Goal: Browse casually

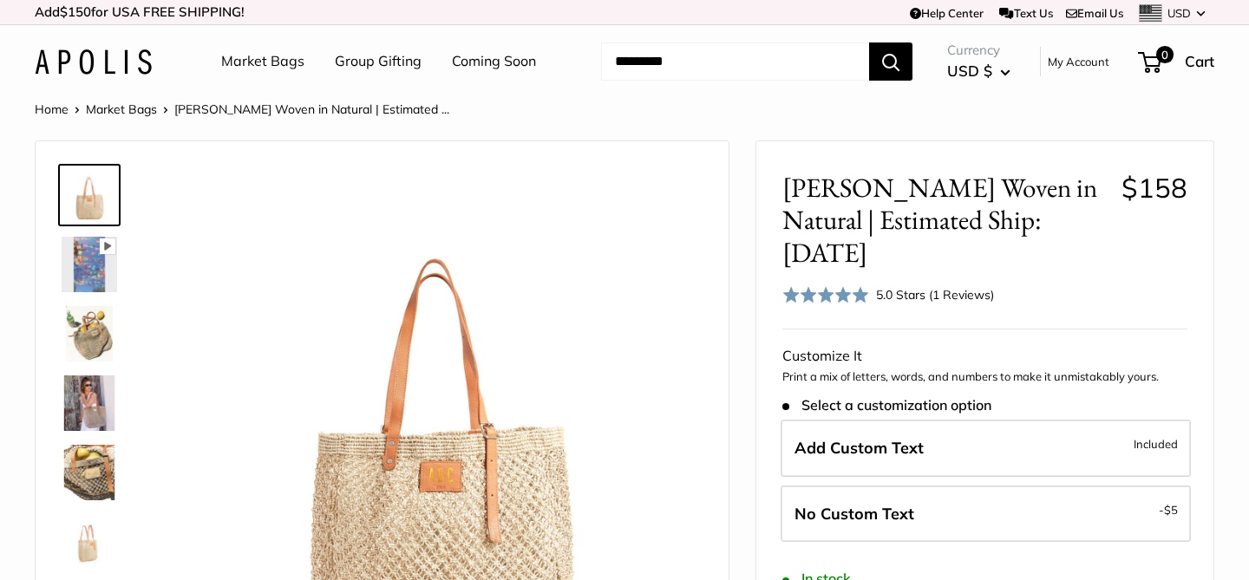
click at [128, 56] on img at bounding box center [93, 61] width 117 height 25
